Goal: Information Seeking & Learning: Learn about a topic

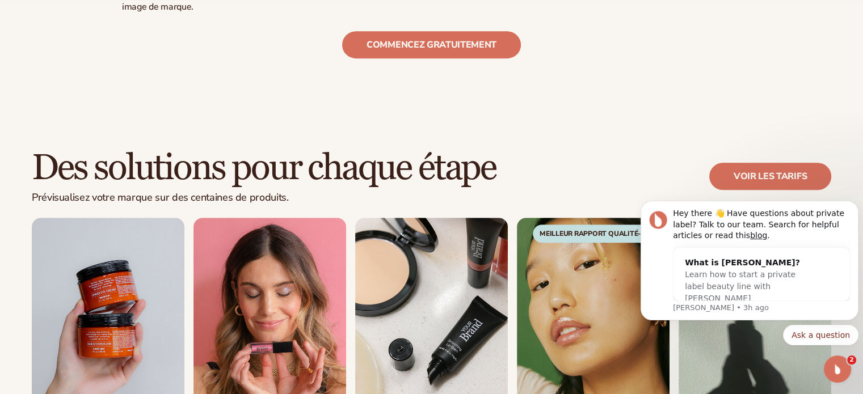
scroll to position [681, 0]
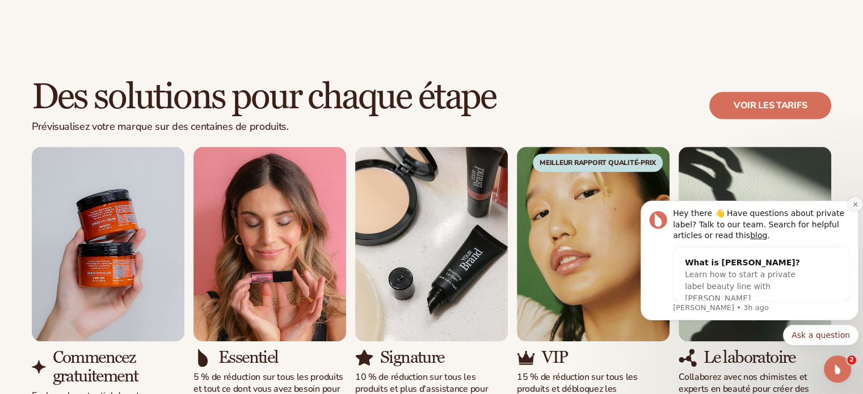
click at [853, 204] on icon "Dismiss notification" at bounding box center [856, 204] width 6 height 6
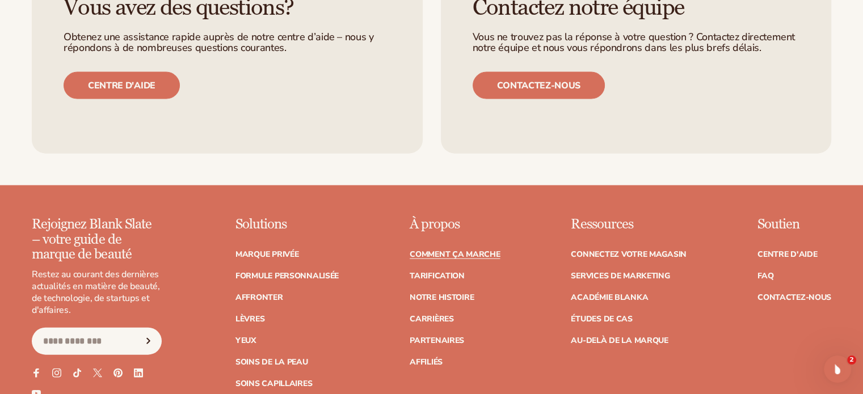
scroll to position [2611, 0]
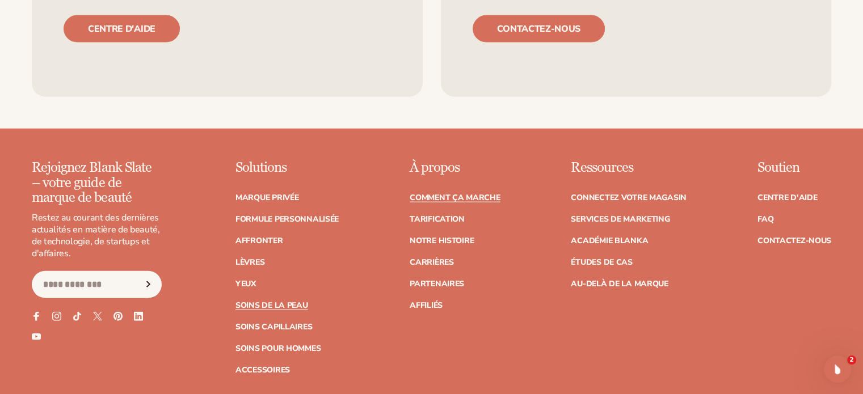
click at [304, 300] on font "Soins de la peau" at bounding box center [272, 305] width 73 height 11
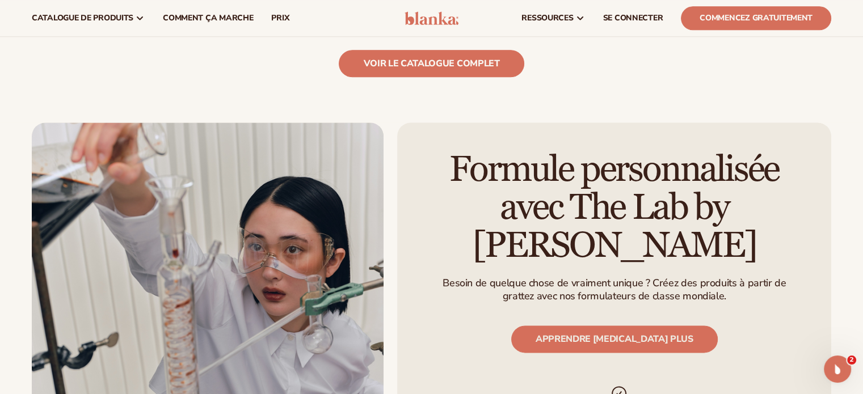
scroll to position [1249, 0]
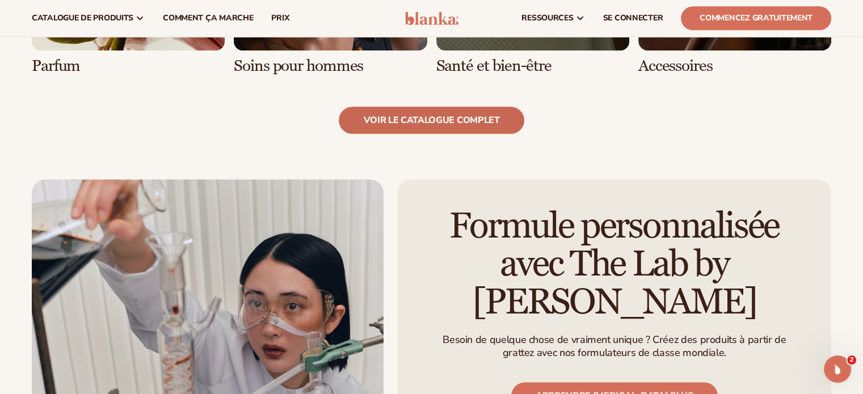
click at [473, 116] on font "voir le catalogue complet" at bounding box center [431, 120] width 136 height 12
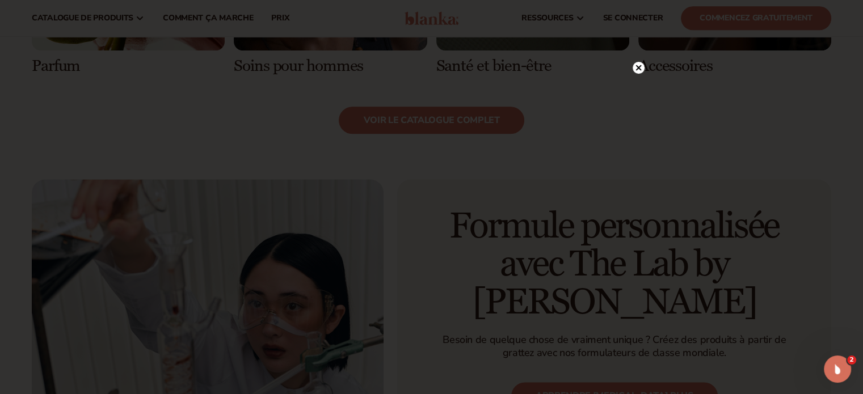
click at [635, 69] on circle at bounding box center [639, 68] width 12 height 12
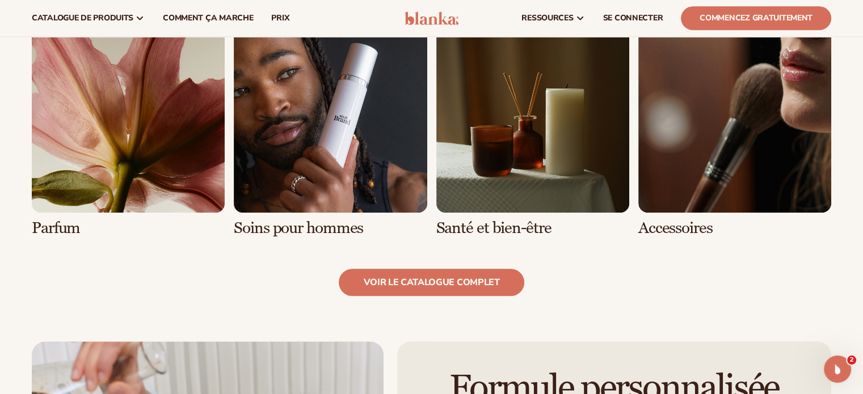
scroll to position [1078, 0]
